Goal: Navigation & Orientation: Find specific page/section

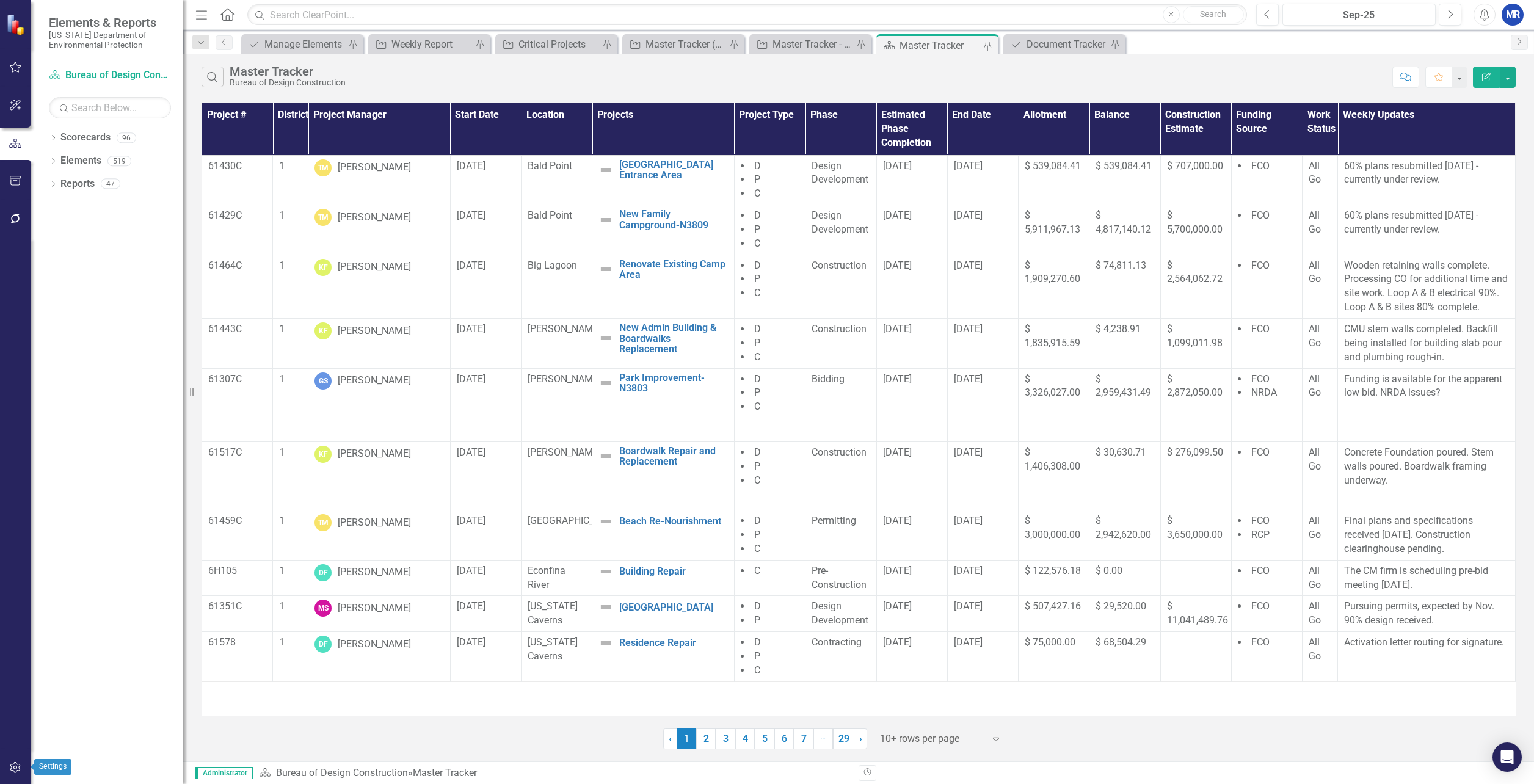
click at [17, 764] on icon "button" at bounding box center [15, 767] width 10 height 11
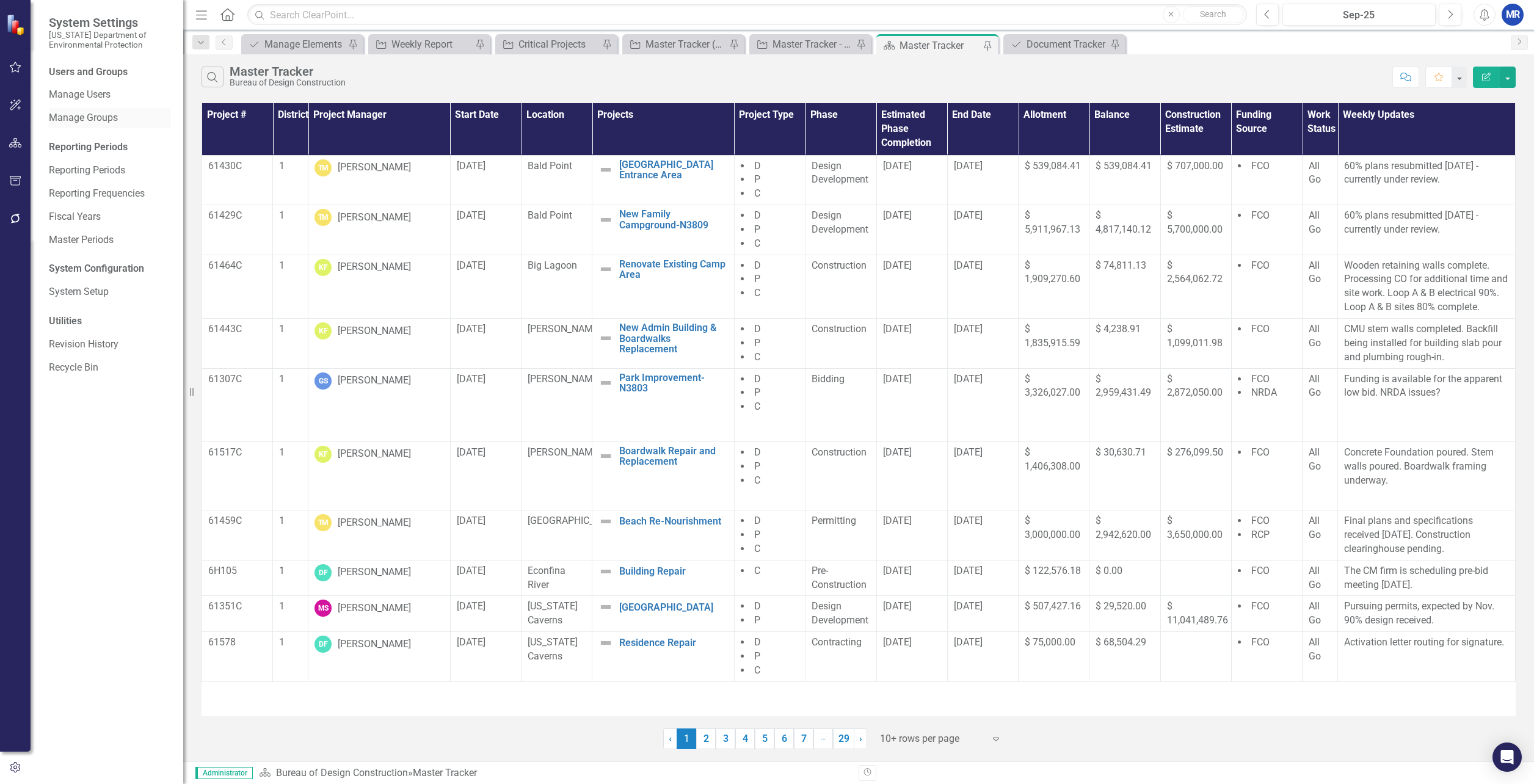
click at [91, 120] on link "Manage Groups" at bounding box center [110, 118] width 122 height 14
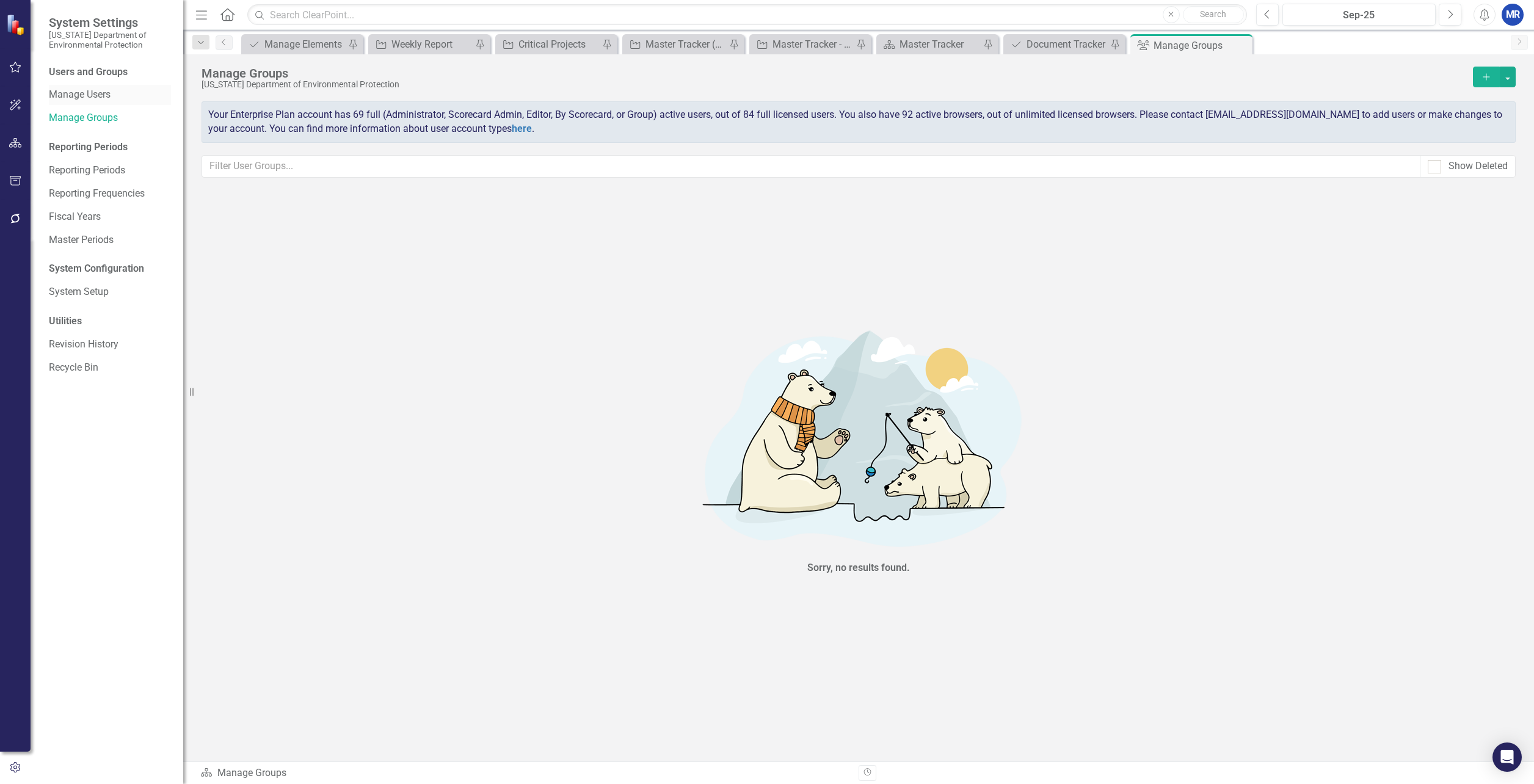
click at [85, 97] on link "Manage Users" at bounding box center [110, 95] width 122 height 14
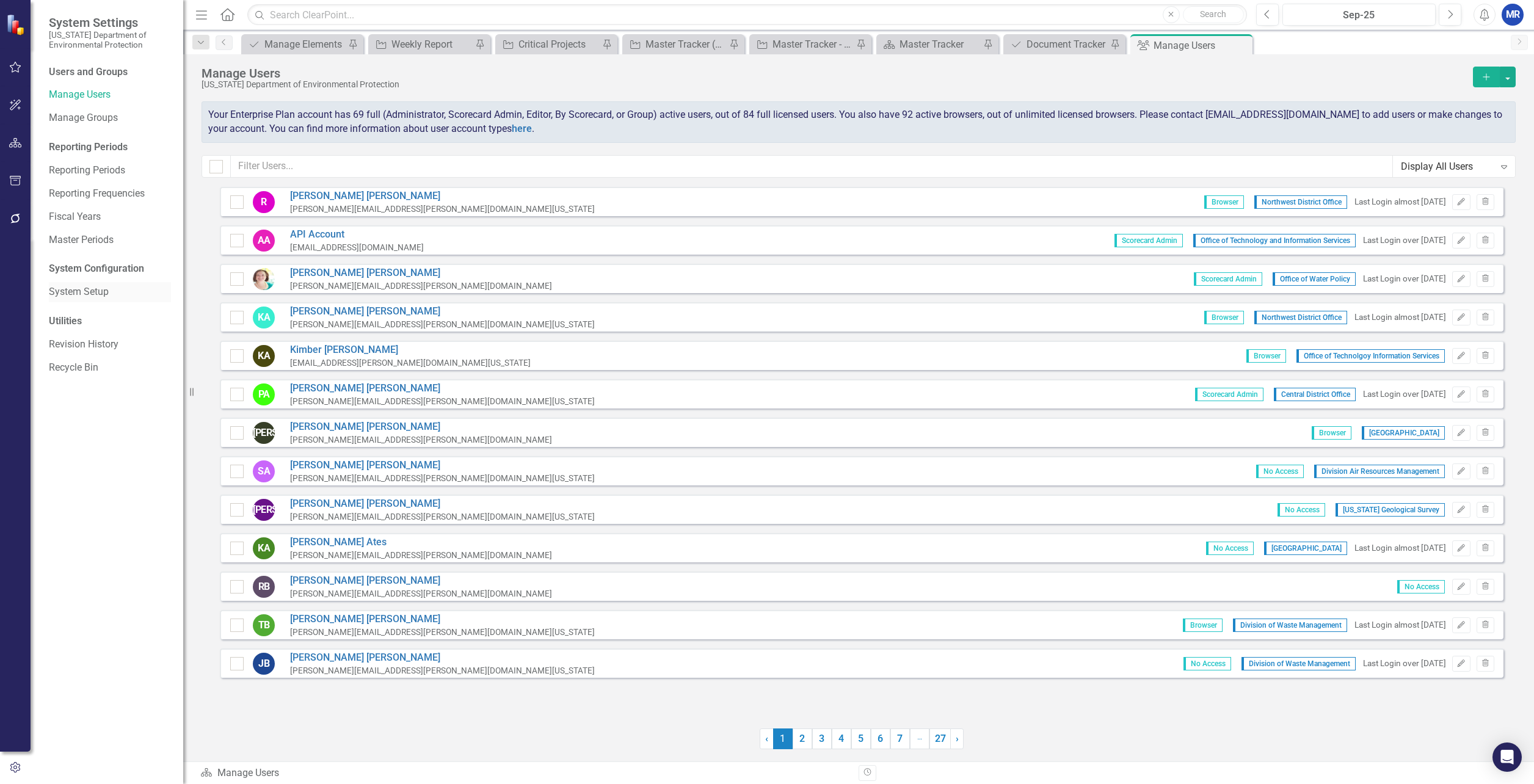
click at [81, 298] on link "System Setup" at bounding box center [110, 292] width 122 height 14
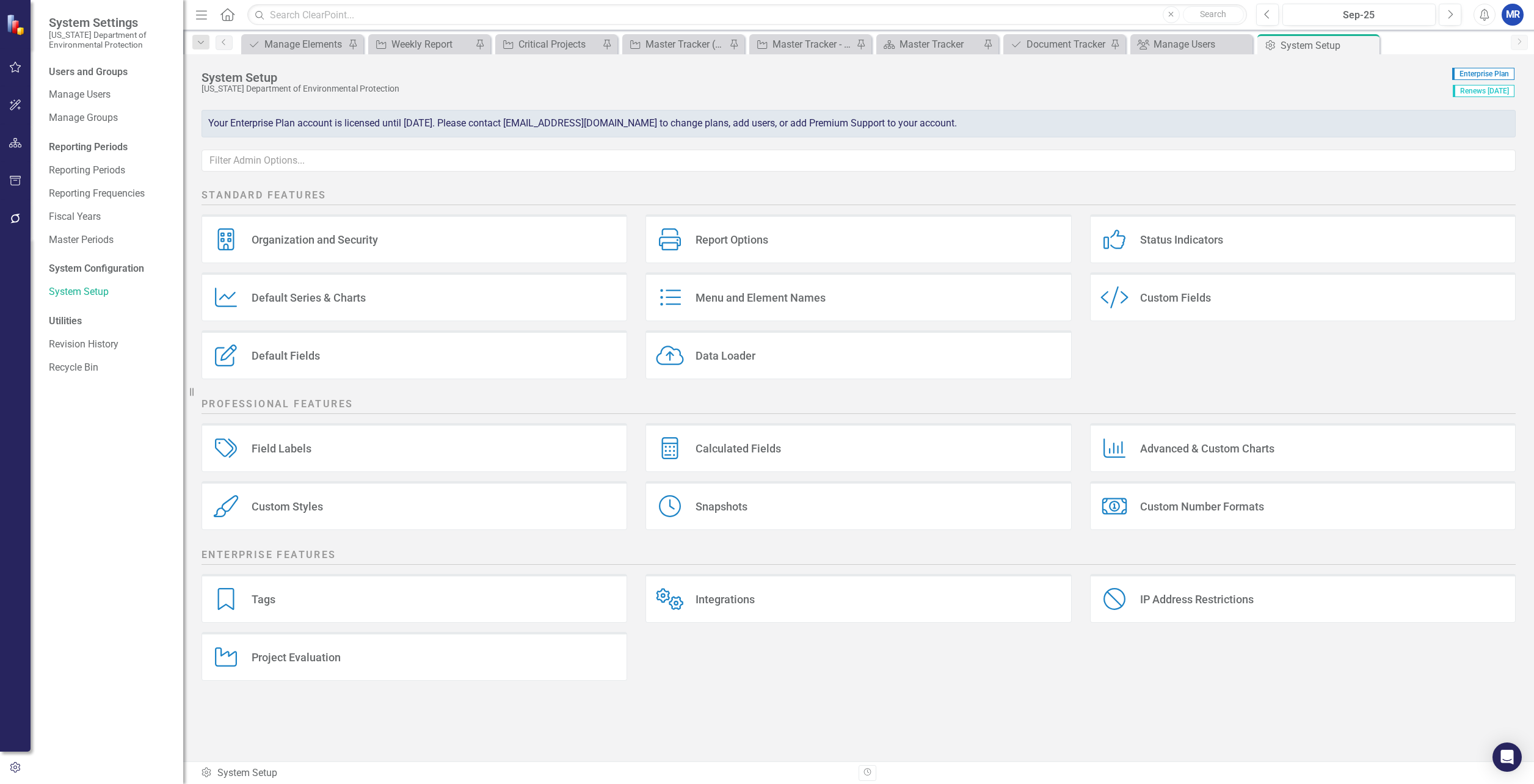
click at [746, 295] on div "Menu and Element Names" at bounding box center [760, 297] width 130 height 14
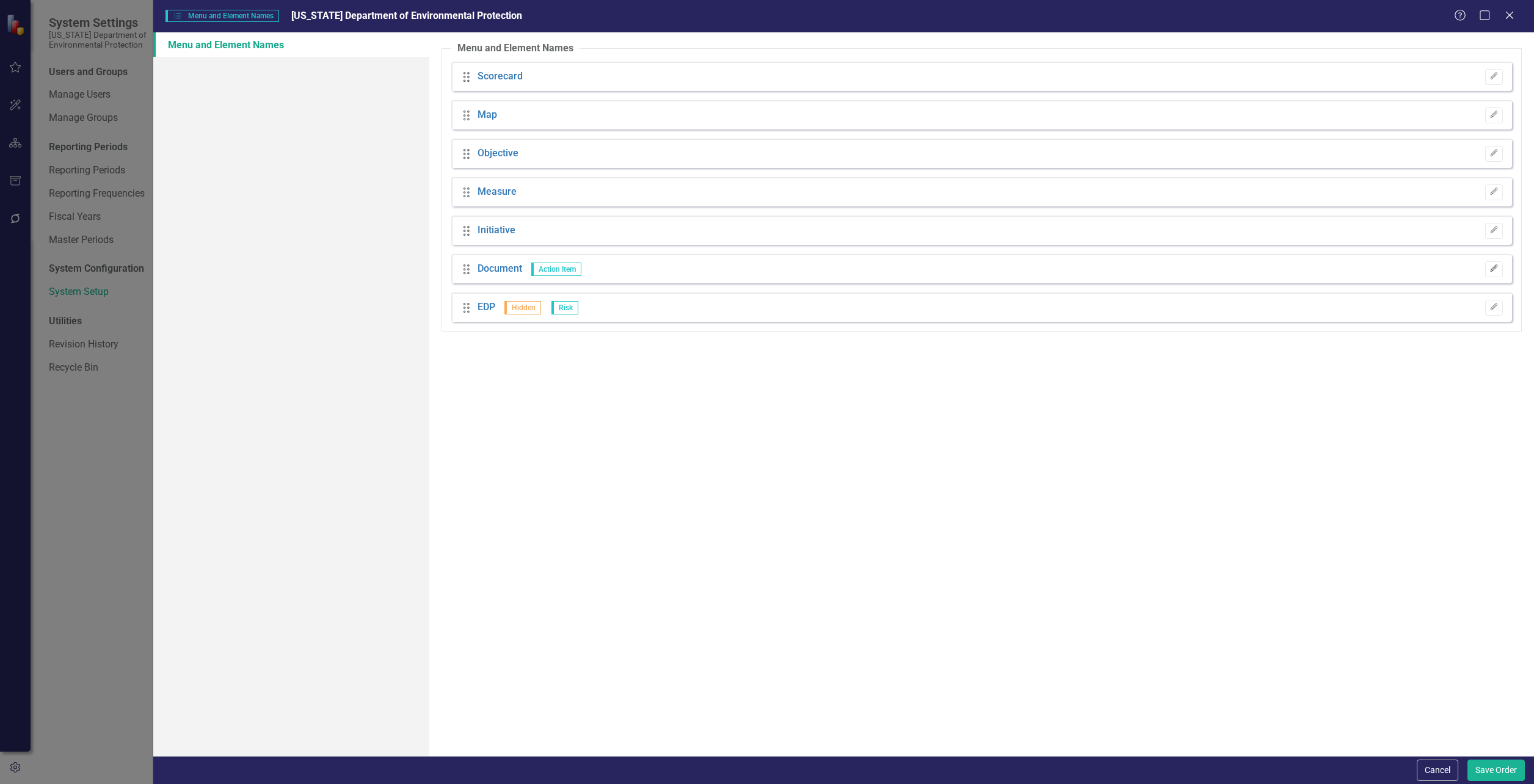
click at [1488, 267] on button "Edit" at bounding box center [1494, 269] width 18 height 16
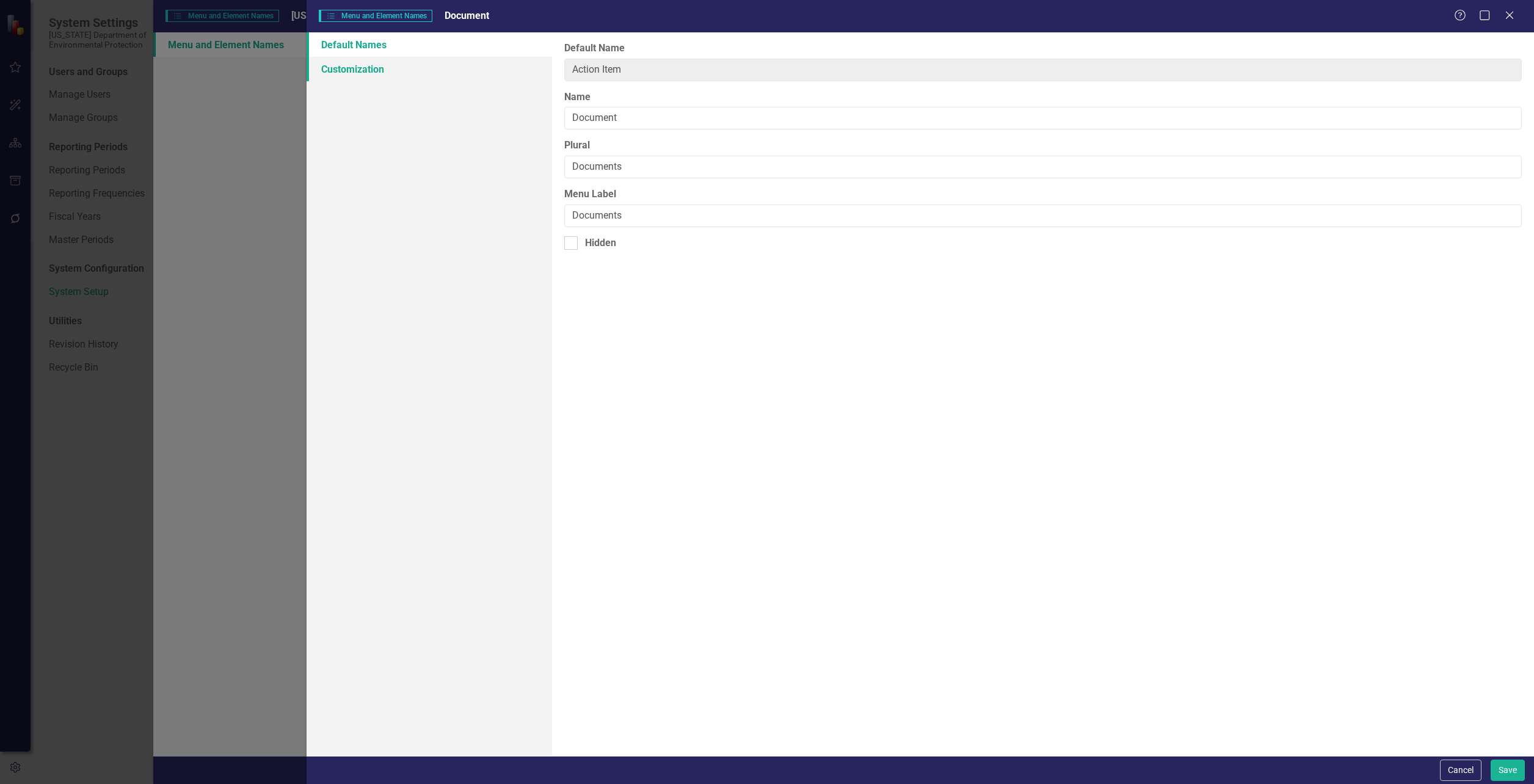
click at [343, 71] on link "Customization" at bounding box center [429, 69] width 245 height 24
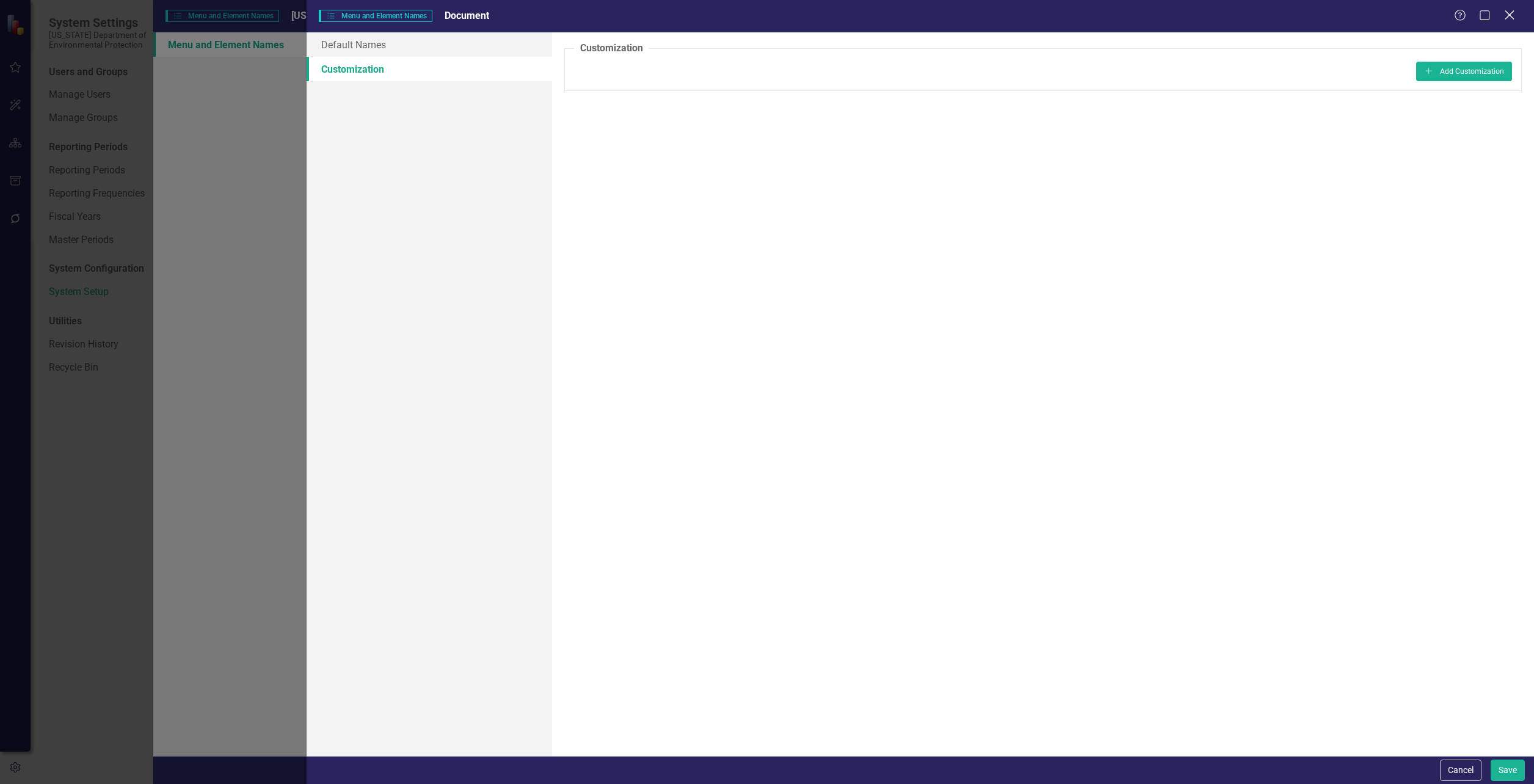
click at [1508, 16] on icon "Close" at bounding box center [1509, 15] width 15 height 12
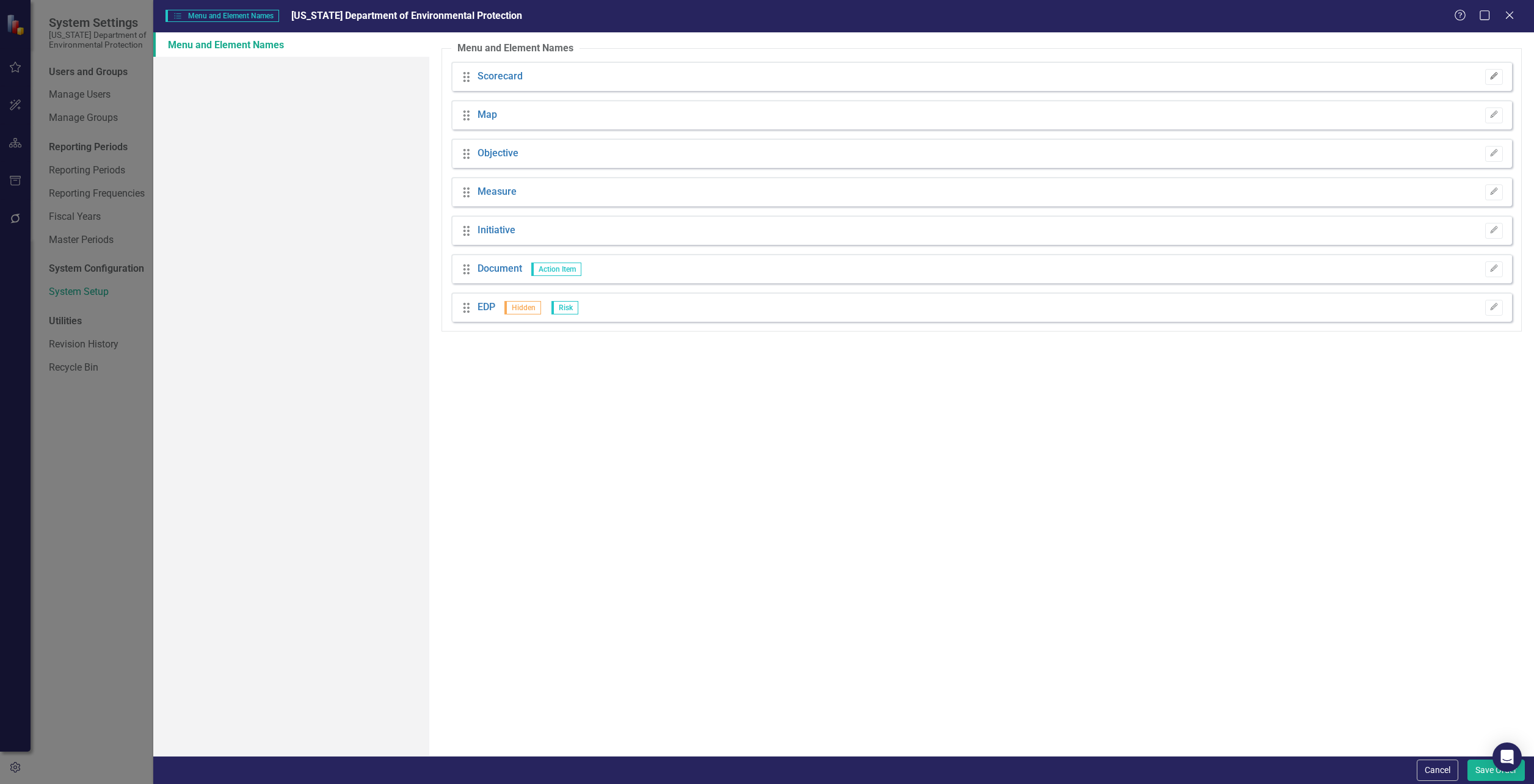
click at [1498, 81] on button "Edit" at bounding box center [1494, 77] width 18 height 16
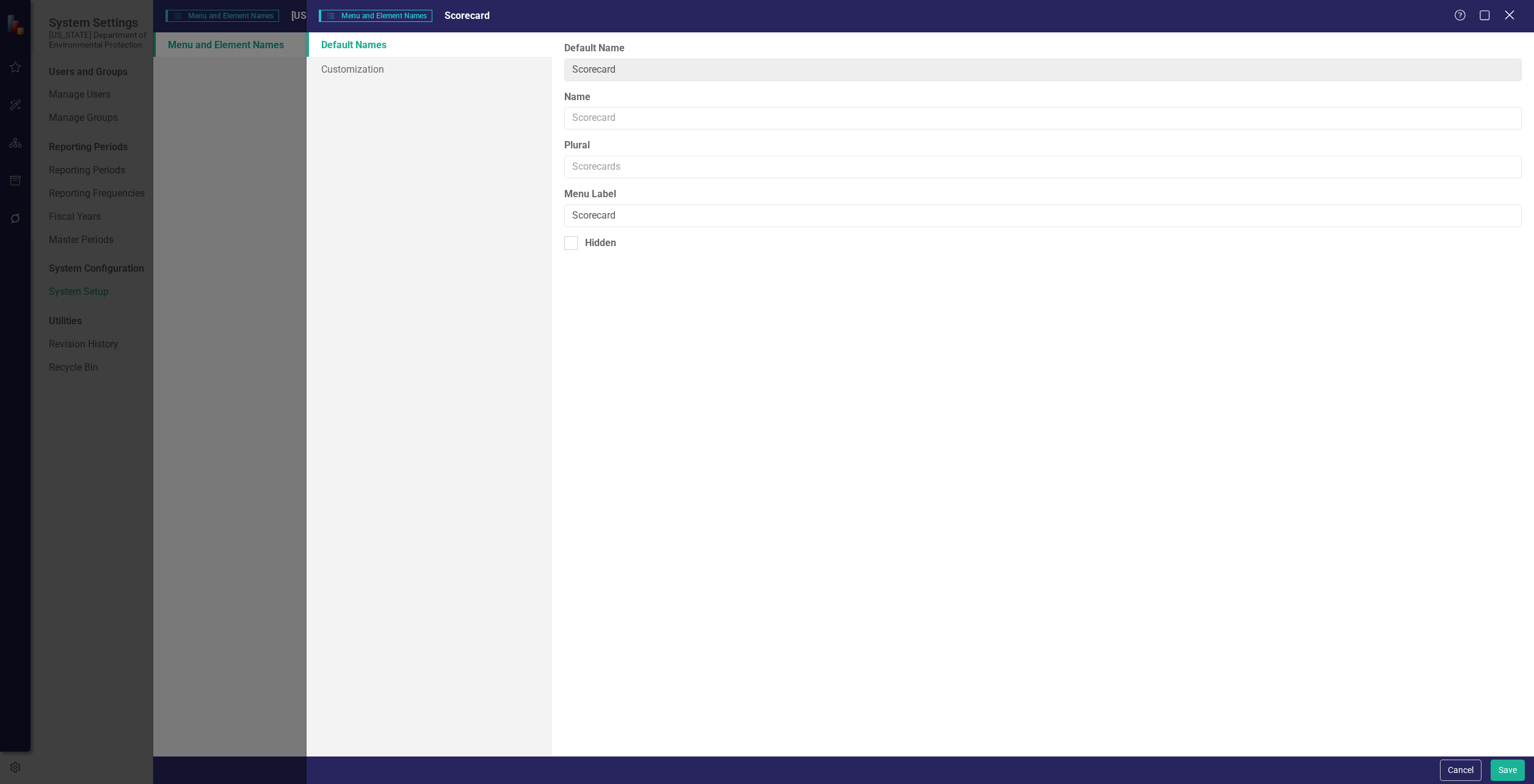
click at [1510, 18] on icon "Close" at bounding box center [1509, 15] width 15 height 12
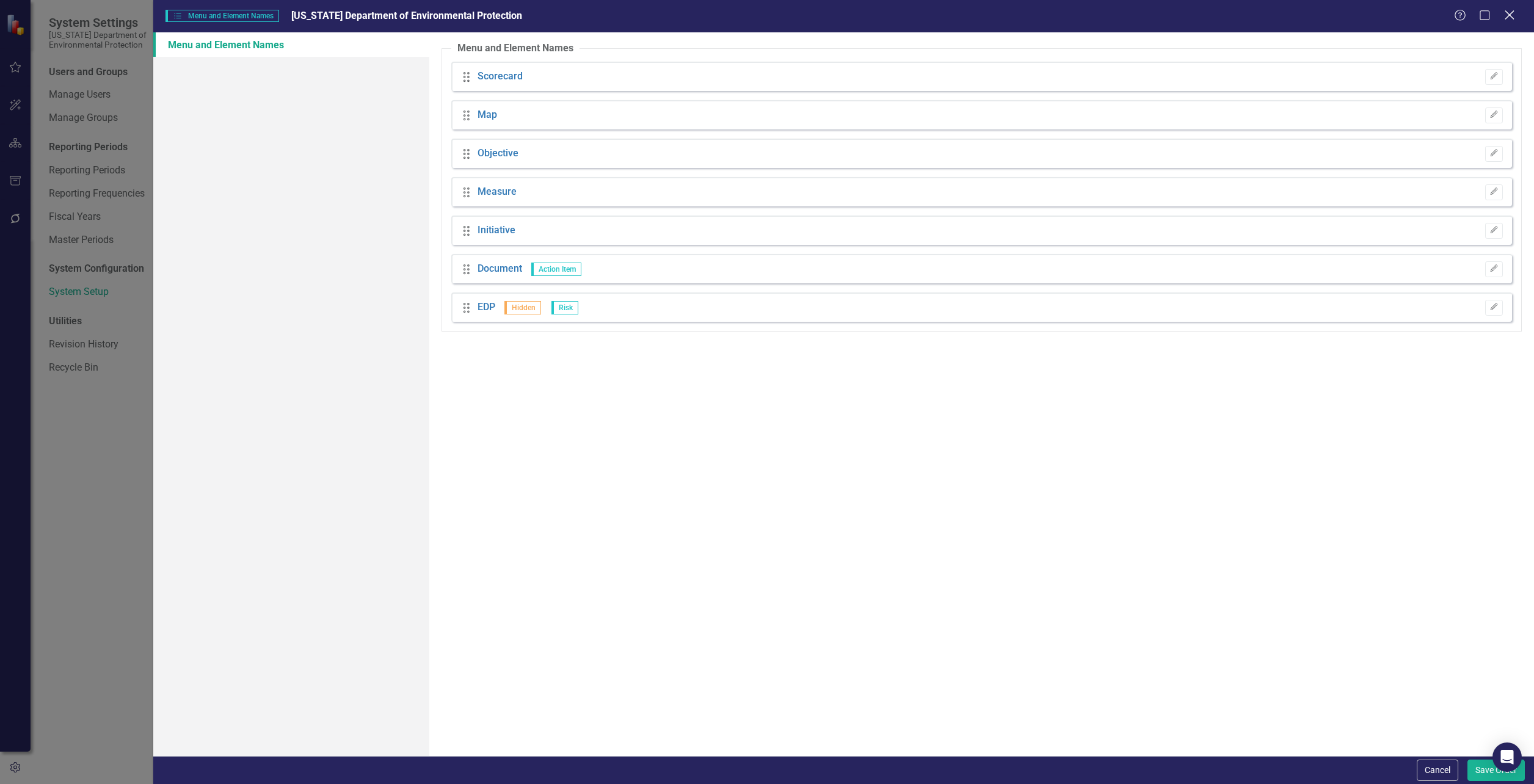
click at [1513, 17] on icon "Close" at bounding box center [1509, 15] width 15 height 12
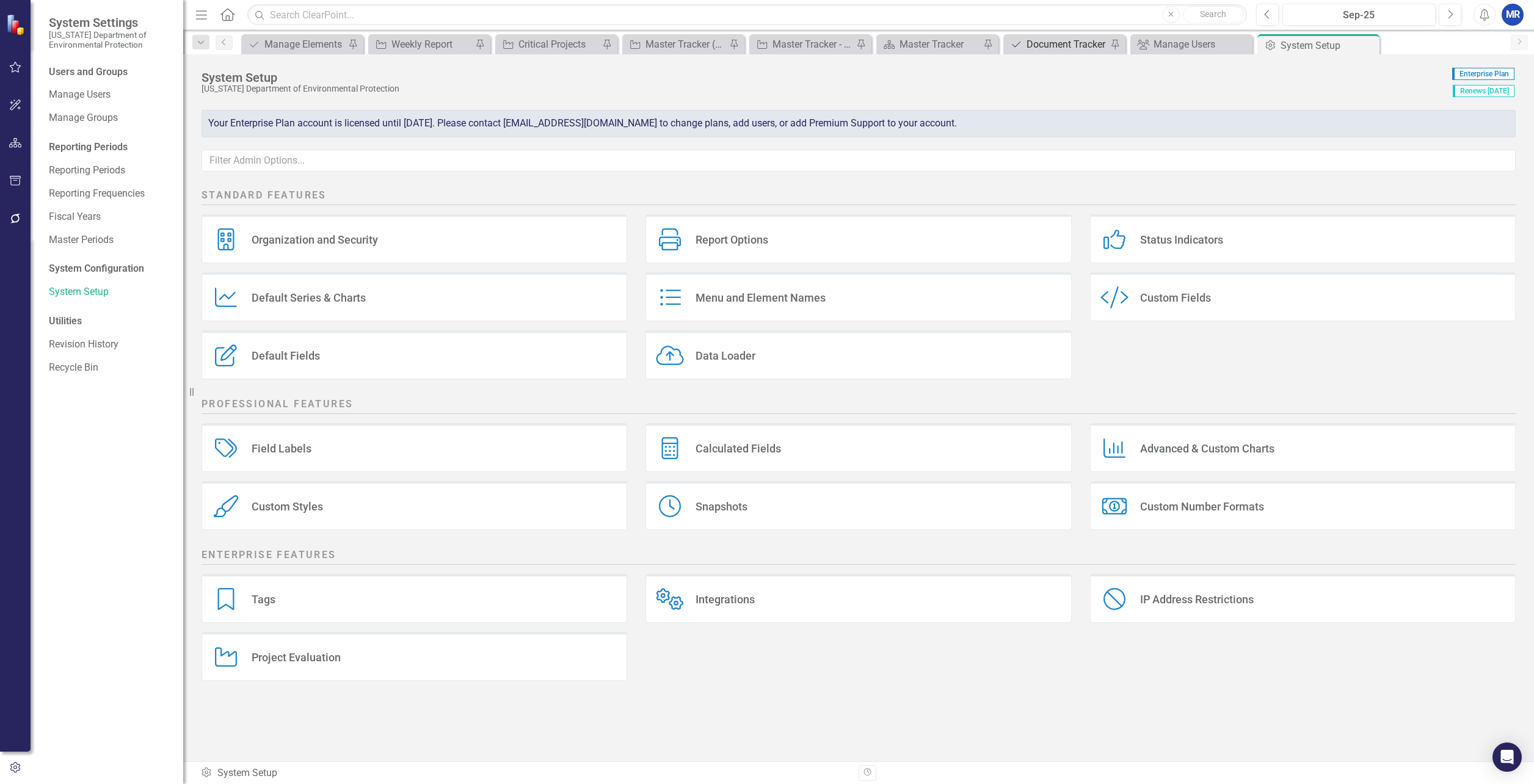
click at [1054, 48] on div "Document Tracker" at bounding box center [1067, 44] width 81 height 15
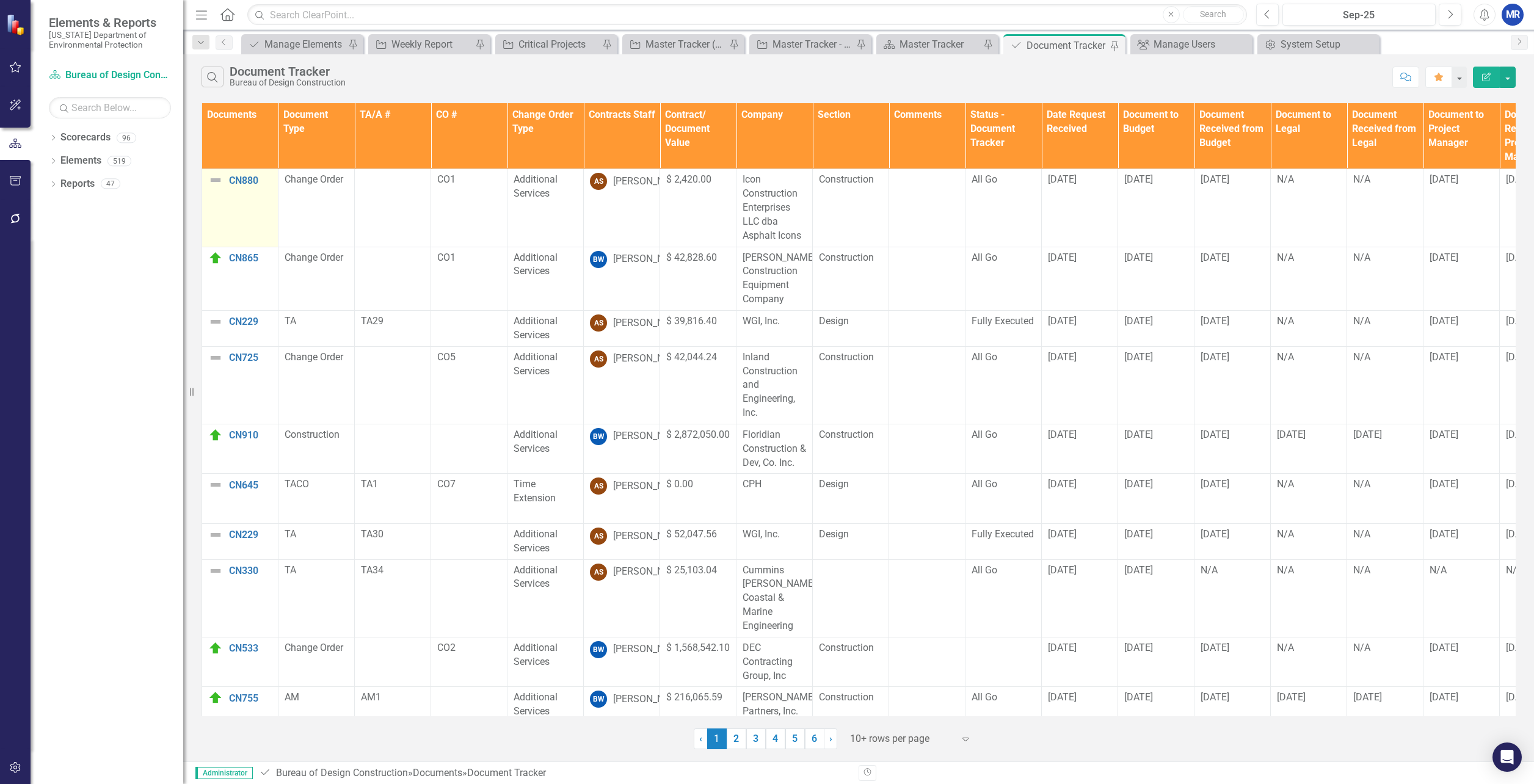
click at [215, 182] on img at bounding box center [215, 180] width 15 height 15
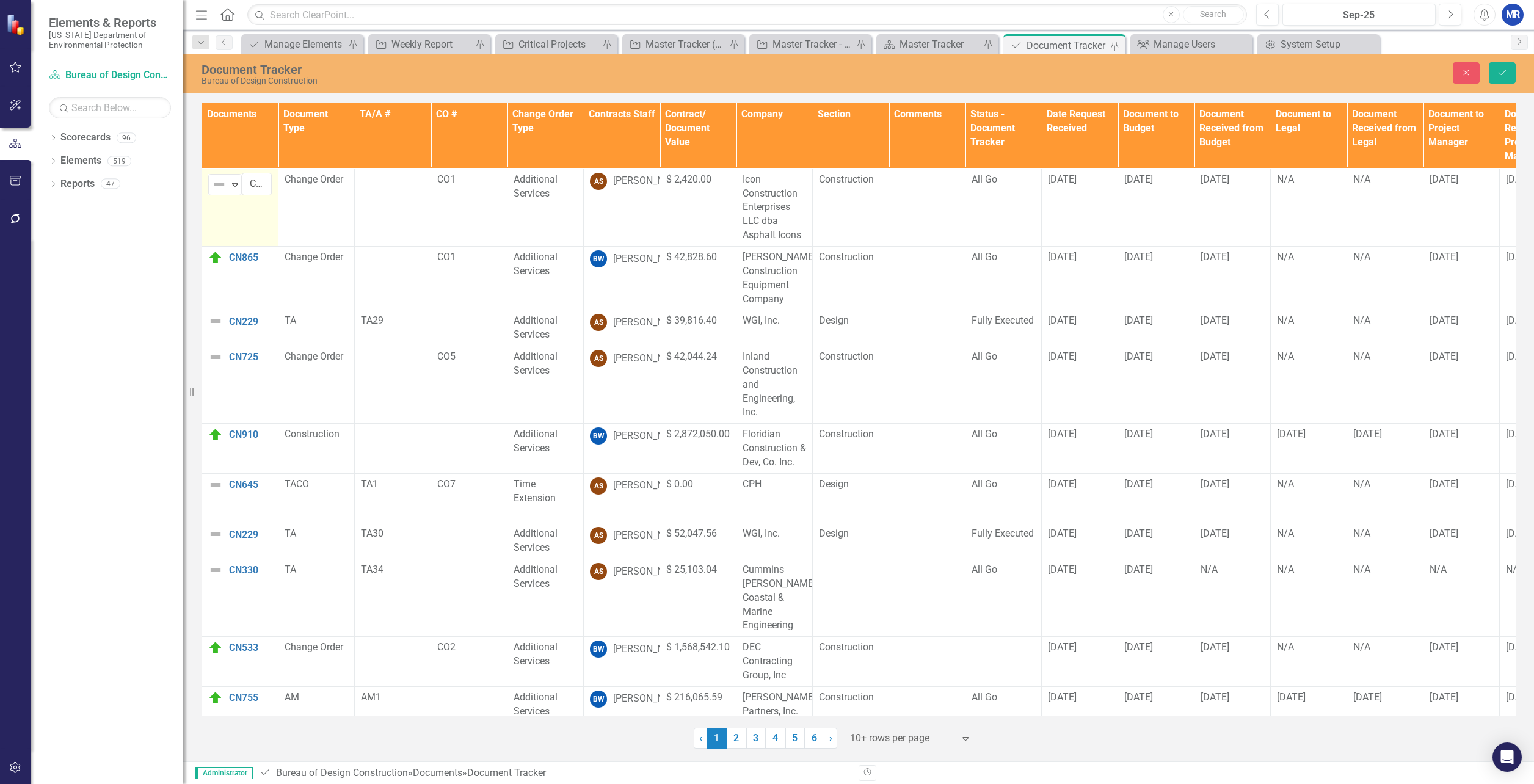
click at [215, 182] on img at bounding box center [219, 185] width 15 height 15
click at [1321, 39] on div "System Setup" at bounding box center [1321, 44] width 81 height 15
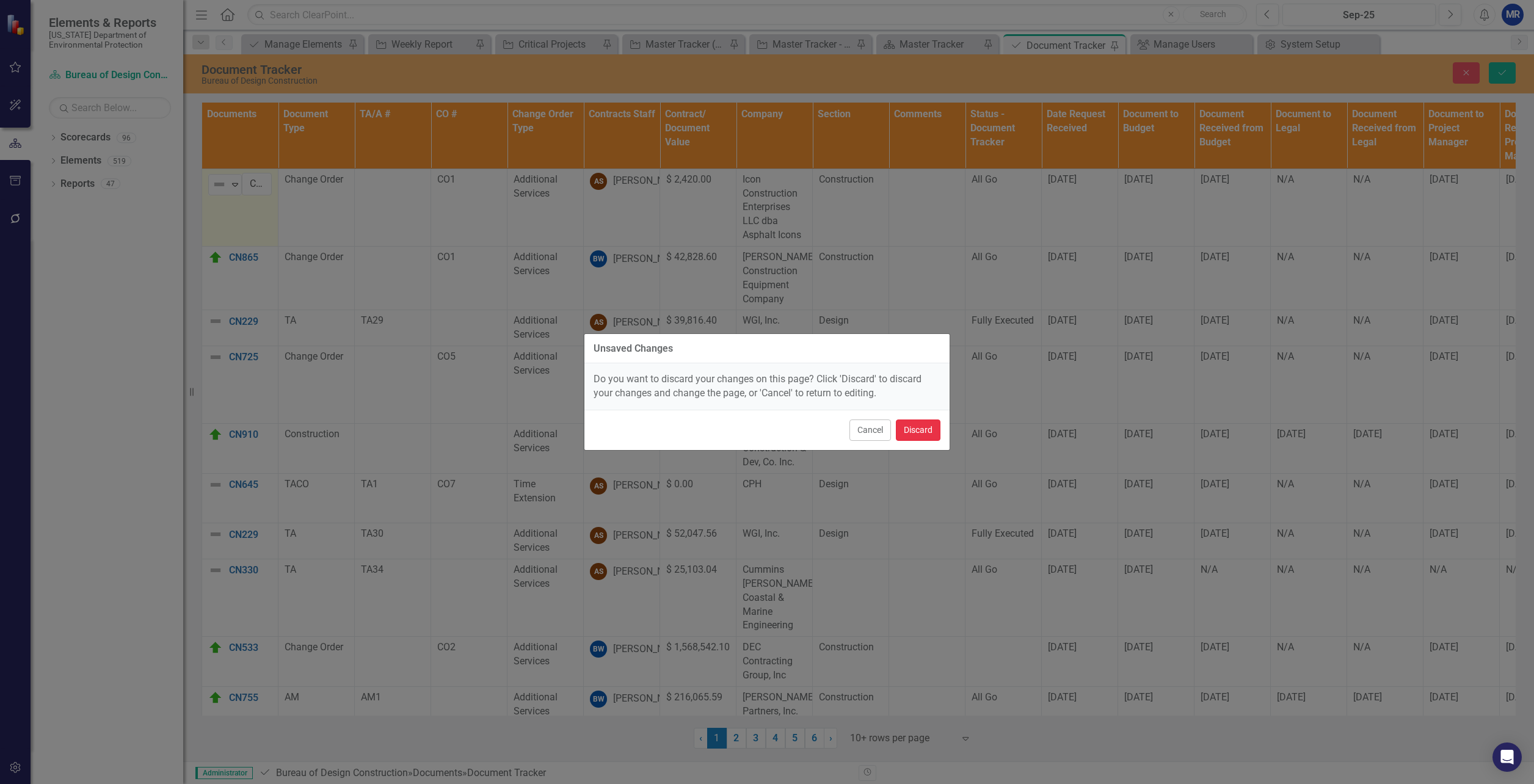
click at [905, 432] on button "Discard" at bounding box center [918, 430] width 45 height 21
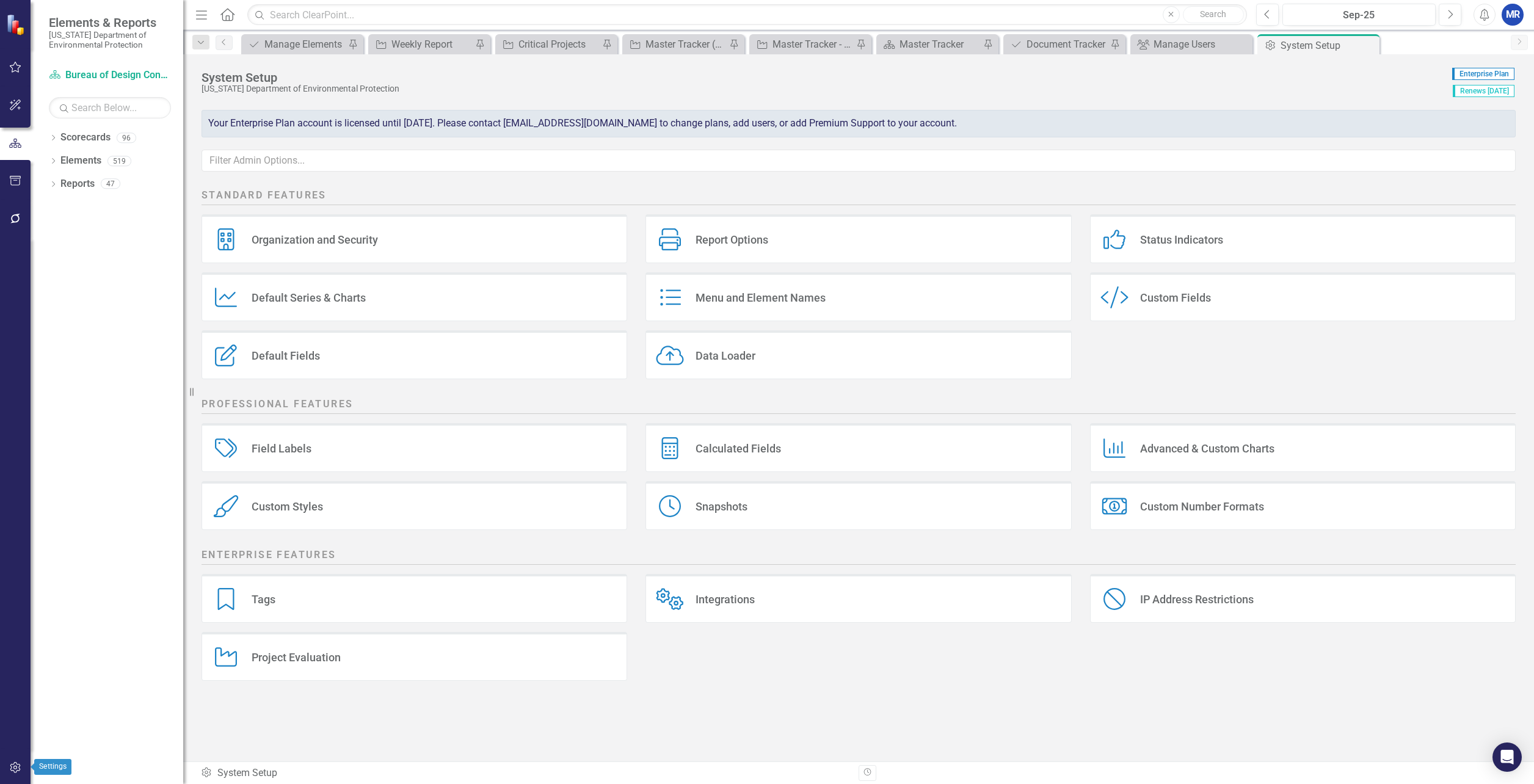
click at [15, 765] on icon "button" at bounding box center [15, 767] width 13 height 10
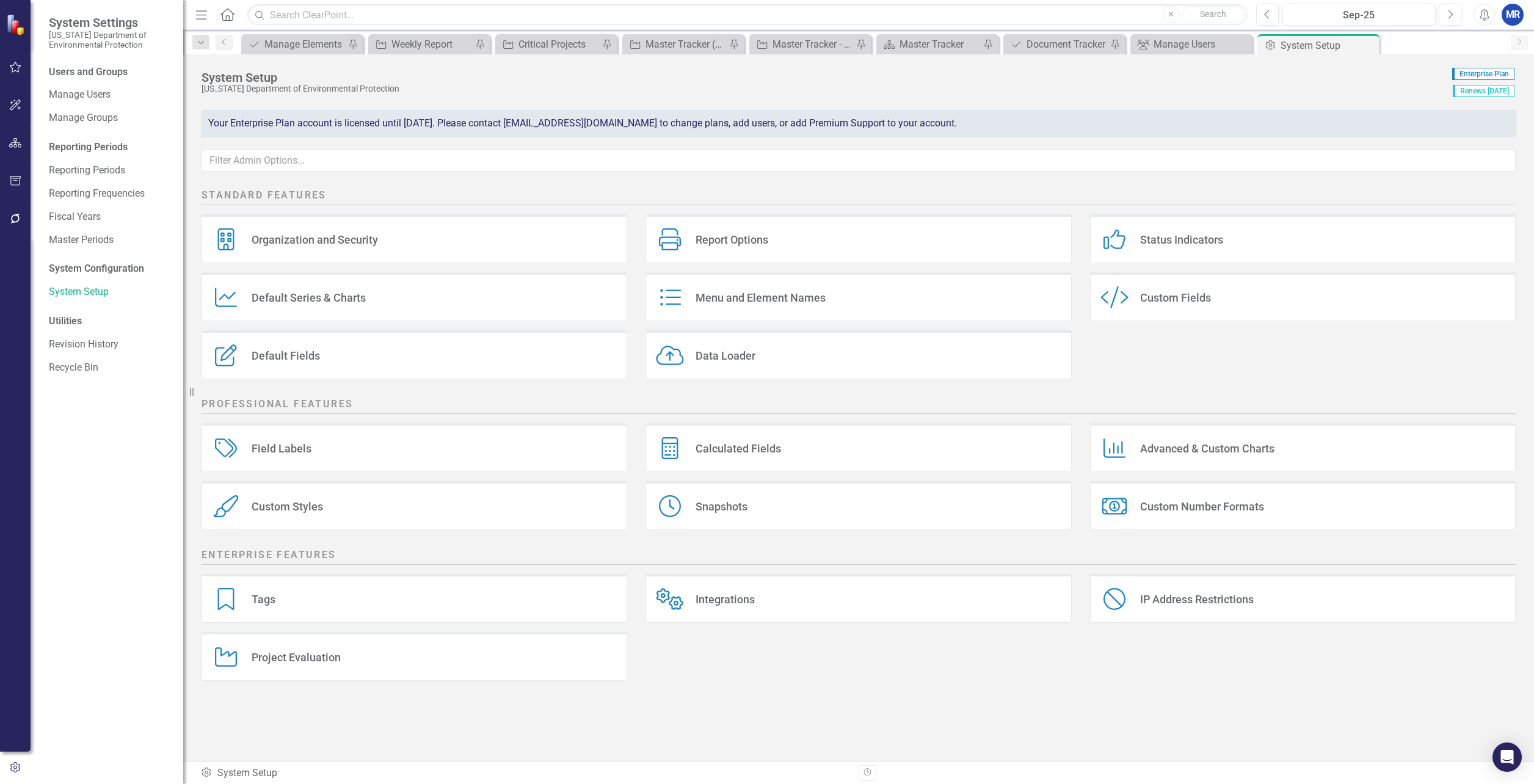
click at [1150, 295] on div "Custom Fields" at bounding box center [1176, 297] width 71 height 14
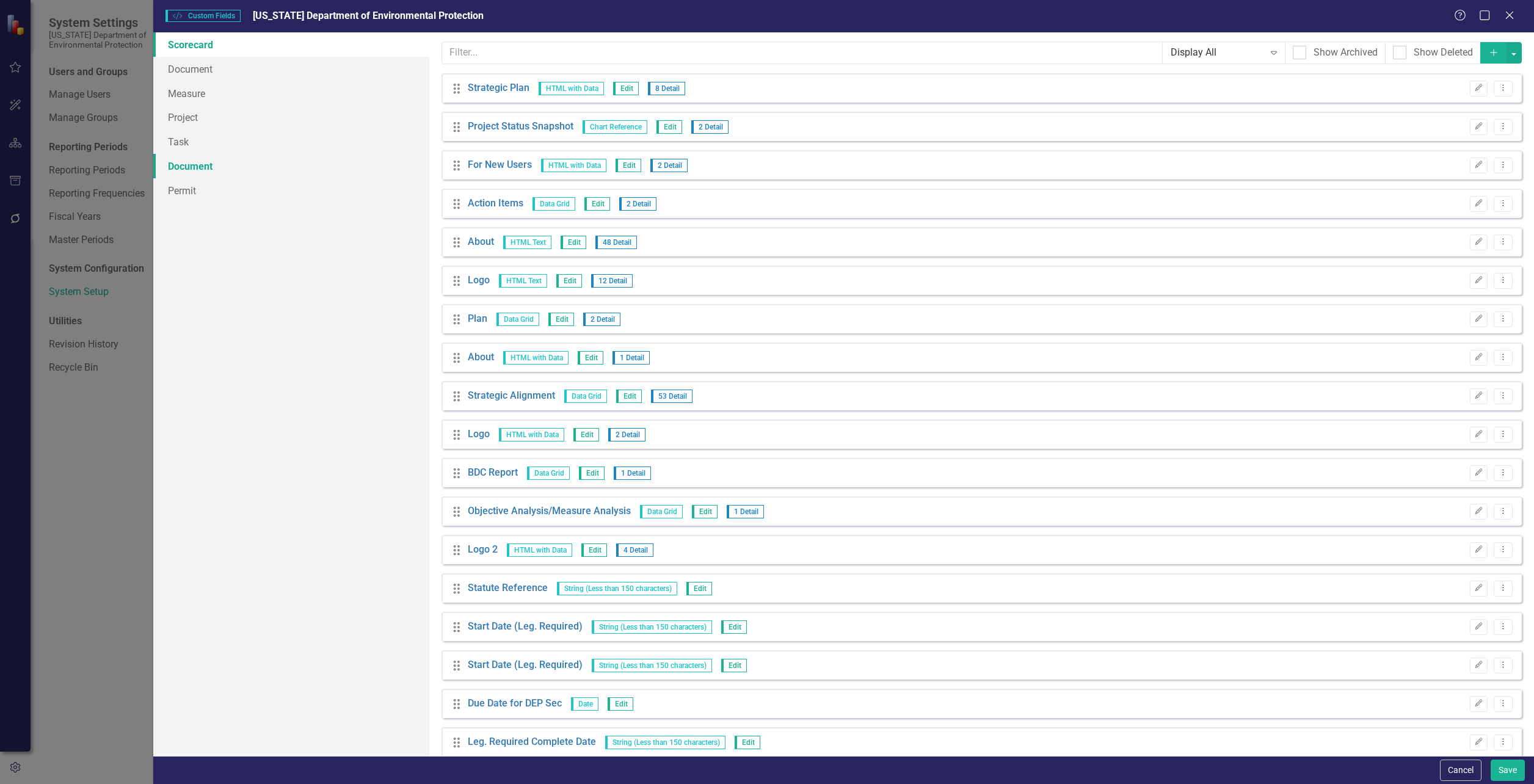
click at [194, 162] on link "Document" at bounding box center [291, 166] width 276 height 24
